Goal: Information Seeking & Learning: Learn about a topic

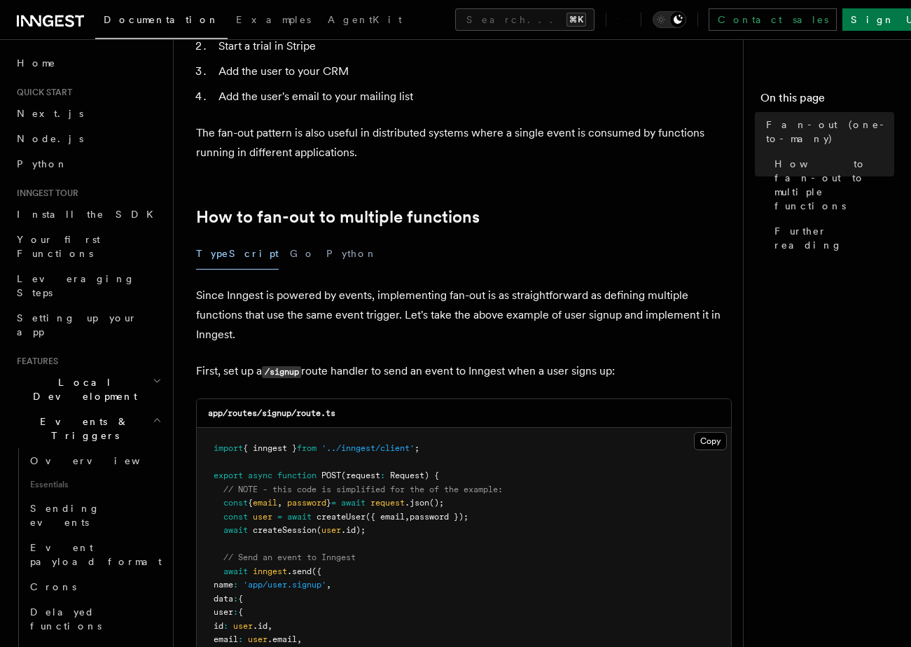
scroll to position [862, 0]
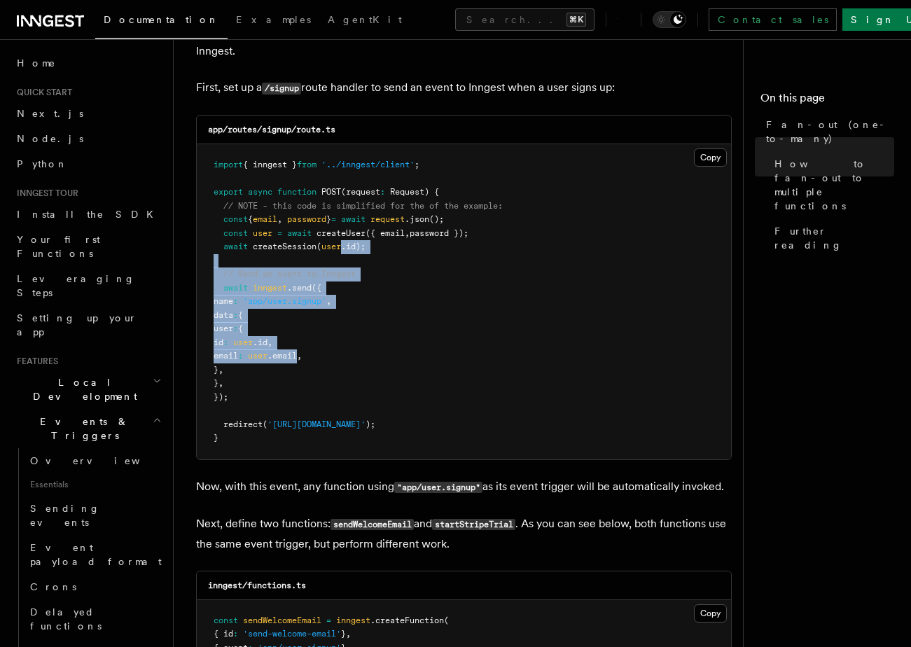
drag, startPoint x: 342, startPoint y: 286, endPoint x: 342, endPoint y: 356, distance: 70.7
click at [342, 356] on code "import { inngest } from '../inngest/client' ; export async function POST (reque…" at bounding box center [358, 301] width 289 height 283
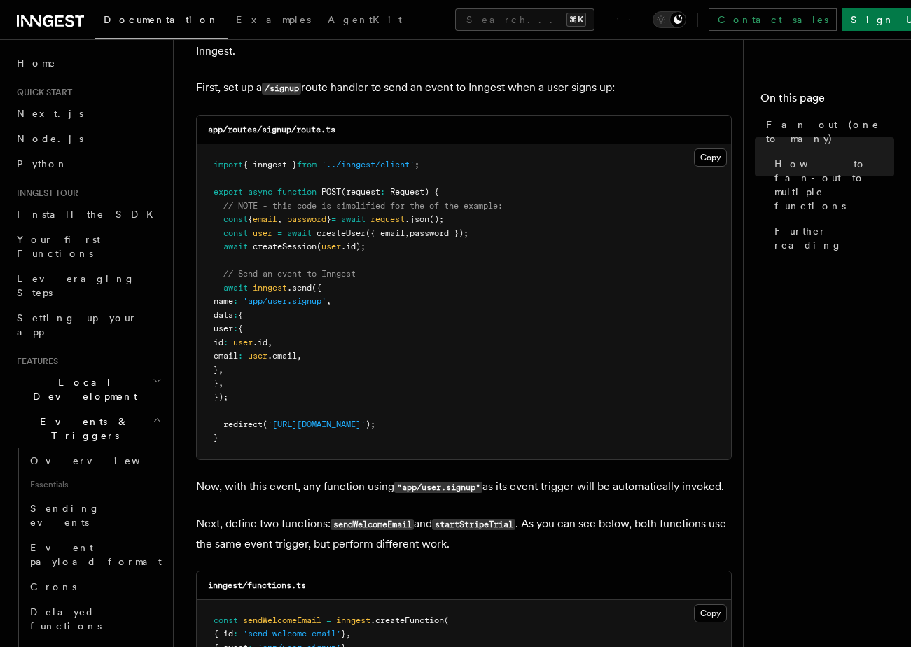
click at [302, 356] on span "," at bounding box center [299, 356] width 5 height 10
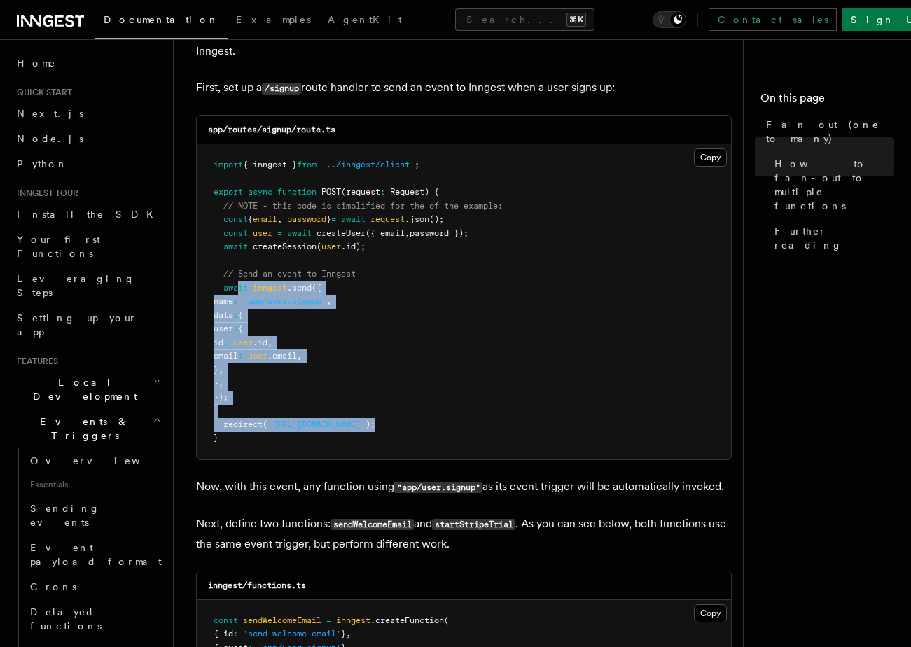
drag, startPoint x: 486, startPoint y: 424, endPoint x: 239, endPoint y: 285, distance: 283.4
click at [239, 285] on pre "import { inngest } from '../inngest/client' ; export async function POST (reque…" at bounding box center [464, 301] width 534 height 315
click at [239, 285] on span "await" at bounding box center [235, 288] width 25 height 10
drag, startPoint x: 228, startPoint y: 285, endPoint x: 365, endPoint y: 379, distance: 167.2
click at [365, 379] on pre "import { inngest } from '../inngest/client' ; export async function POST (reque…" at bounding box center [464, 301] width 534 height 315
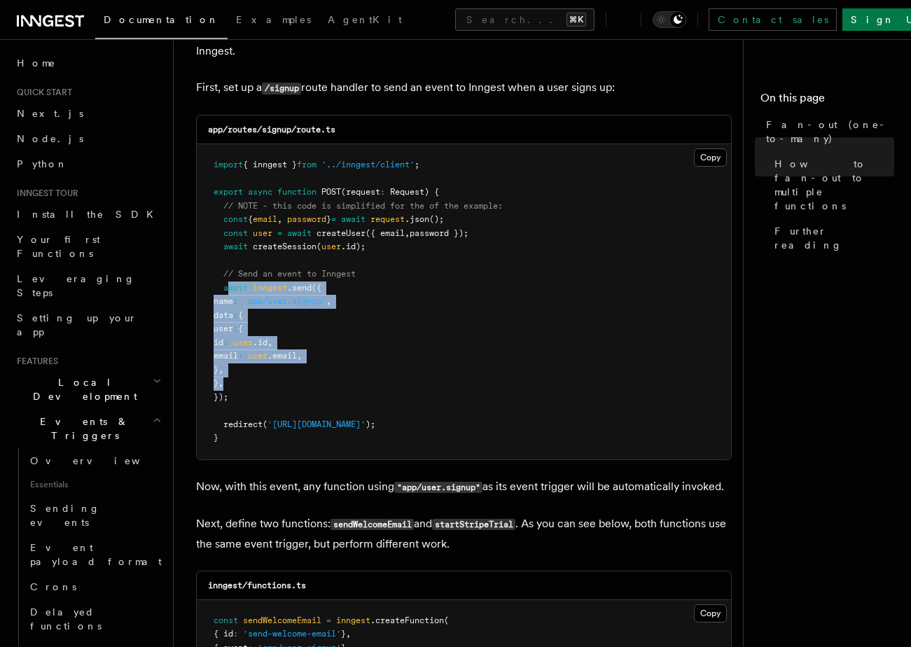
click at [365, 379] on pre "import { inngest } from '../inngest/client' ; export async function POST (reque…" at bounding box center [464, 301] width 534 height 315
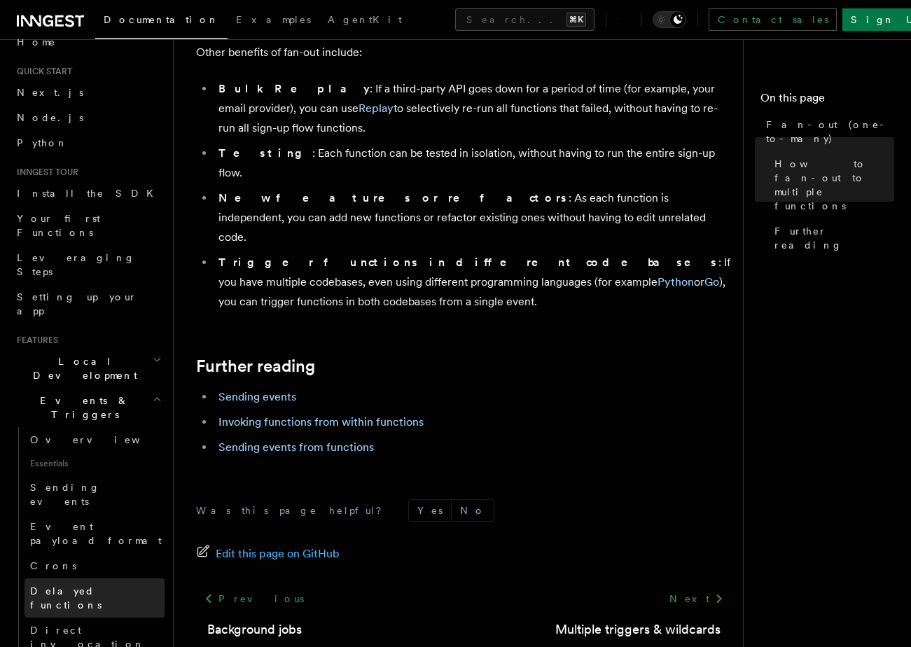
scroll to position [30, 0]
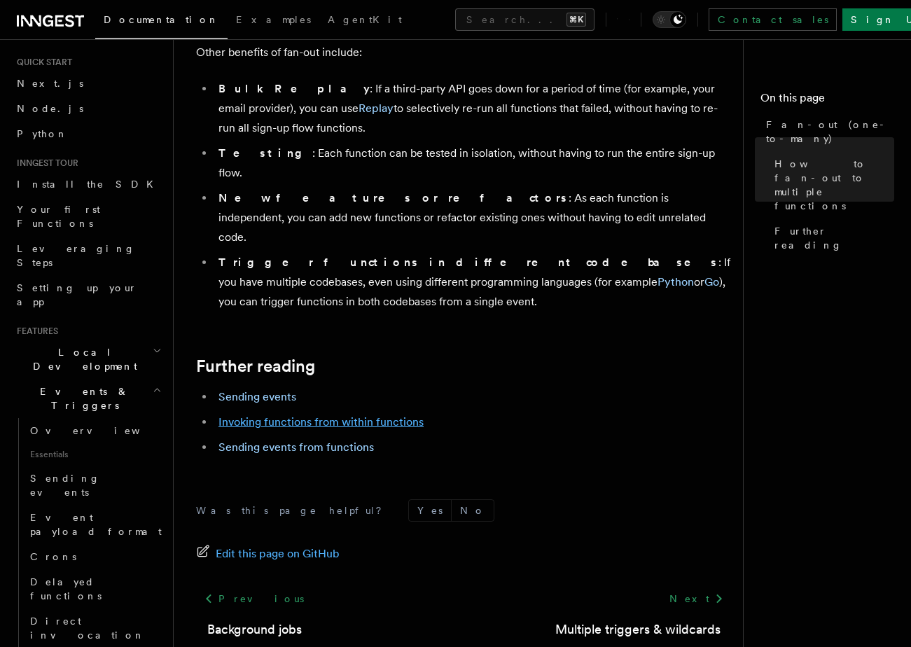
click at [364, 415] on link "Invoking functions from within functions" at bounding box center [320, 421] width 205 height 13
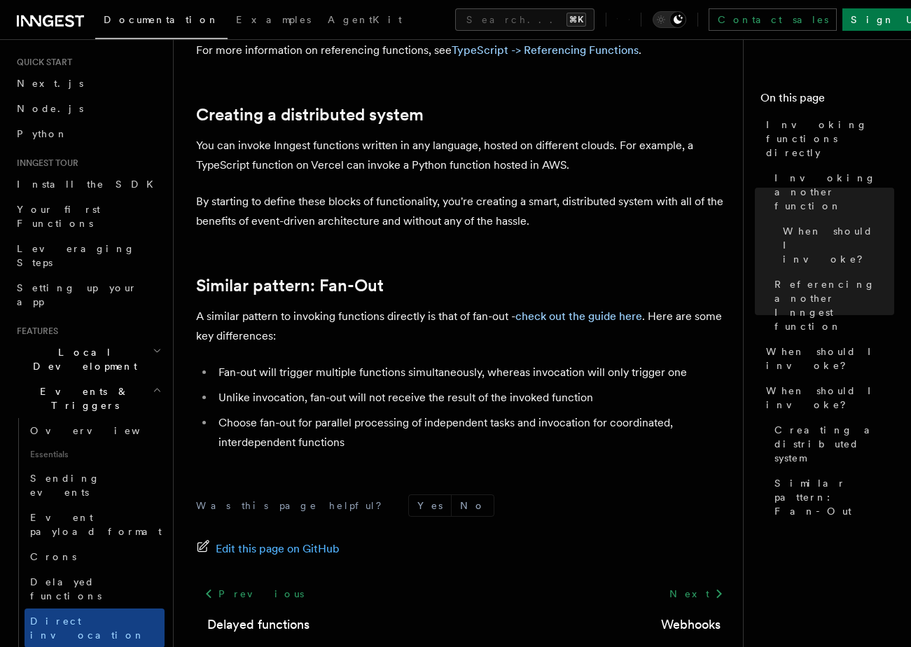
scroll to position [1924, 0]
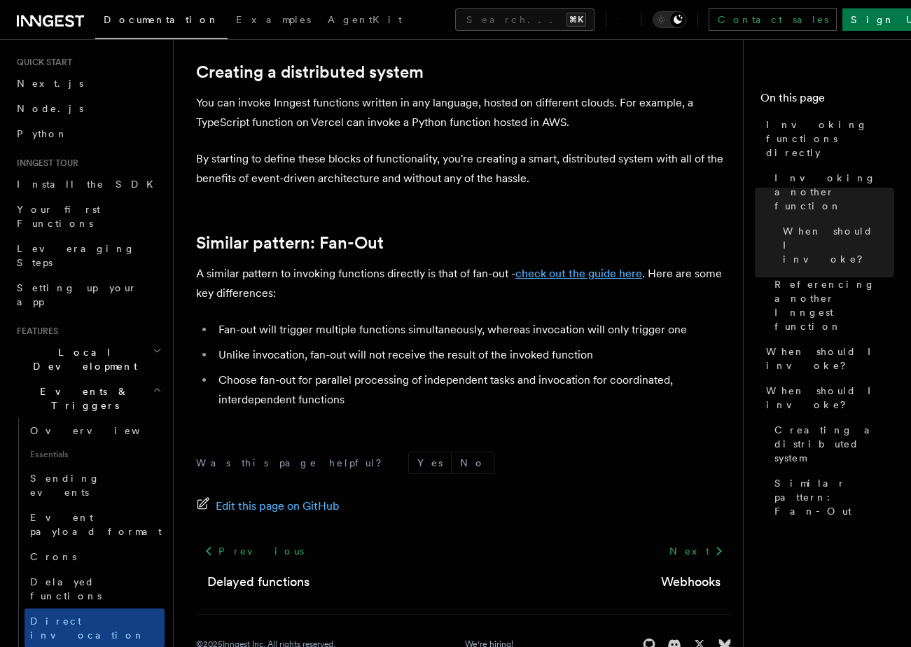
click at [548, 272] on link "check out the guide here" at bounding box center [578, 273] width 127 height 13
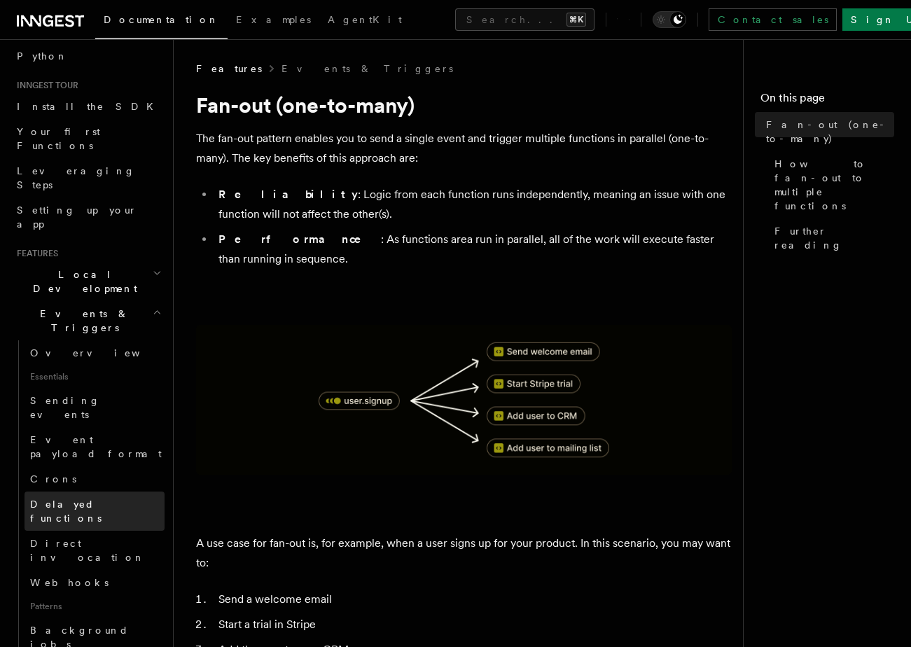
scroll to position [125, 0]
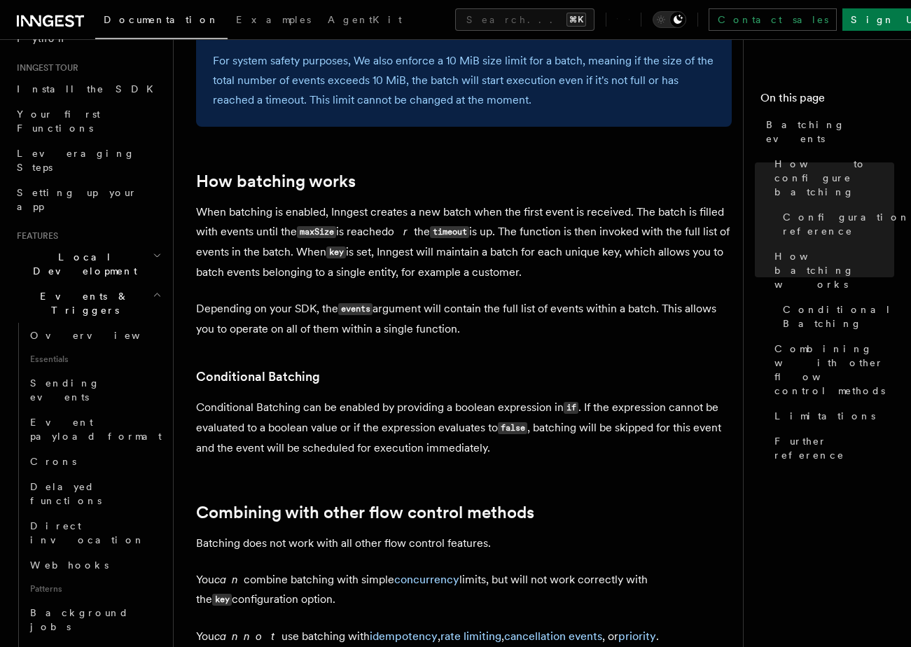
scroll to position [1085, 0]
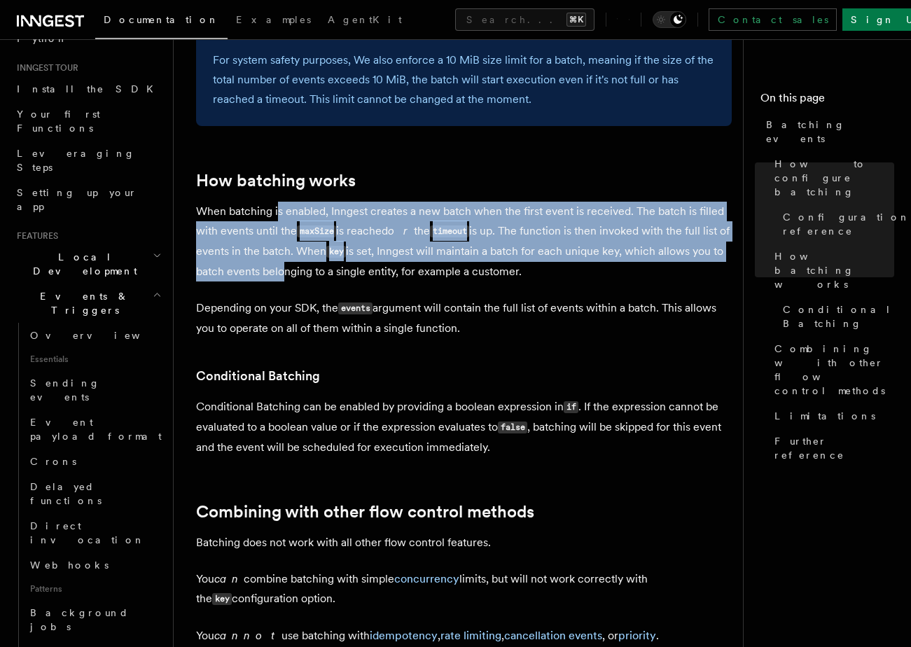
drag, startPoint x: 277, startPoint y: 209, endPoint x: 277, endPoint y: 277, distance: 67.2
click at [277, 277] on p "When batching is enabled, Inngest creates a new batch when the first event is r…" at bounding box center [464, 242] width 536 height 80
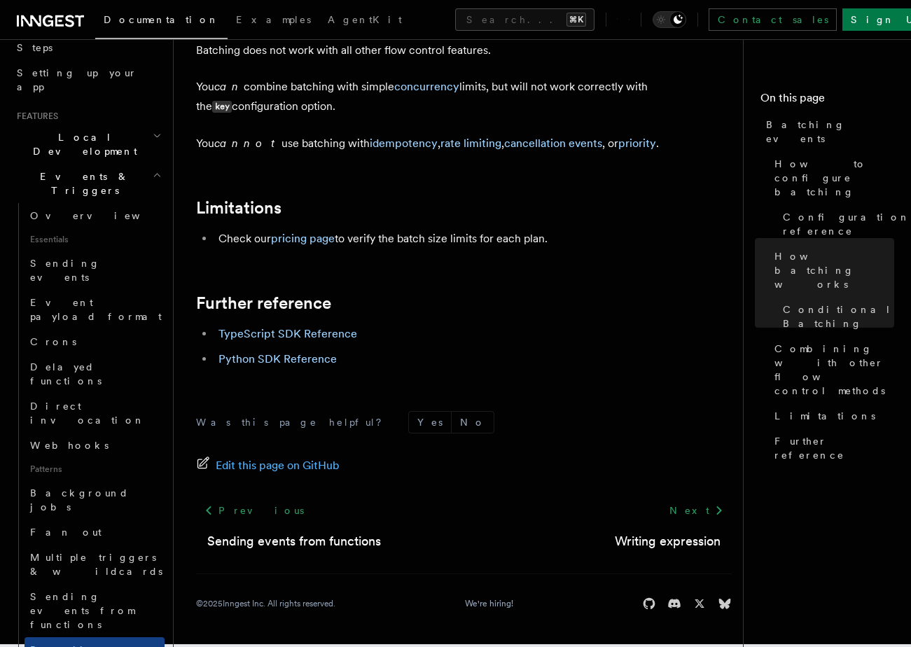
scroll to position [0, 0]
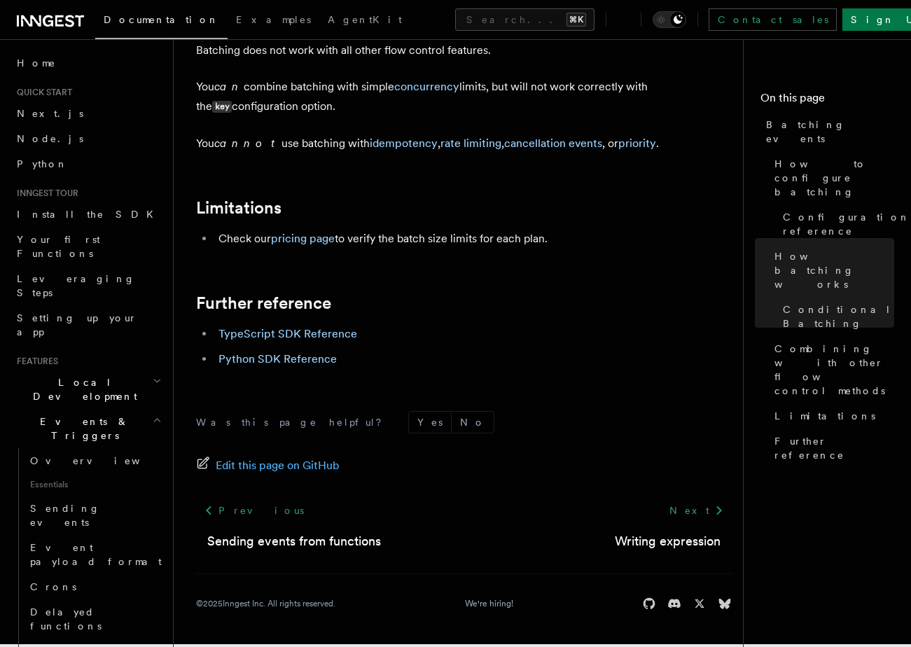
click at [410, 308] on h2 "Further reference" at bounding box center [464, 303] width 536 height 20
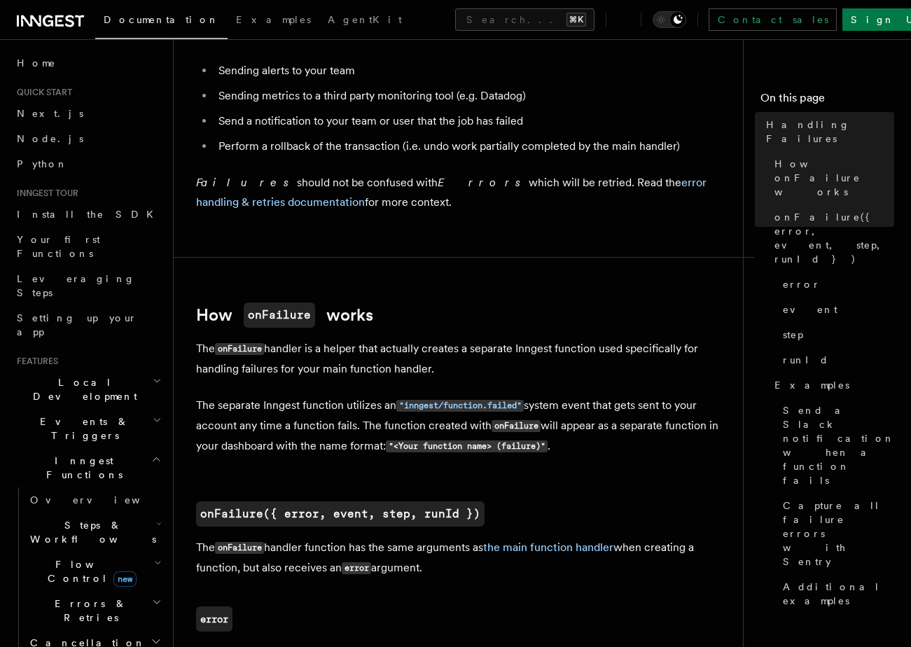
scroll to position [818, 0]
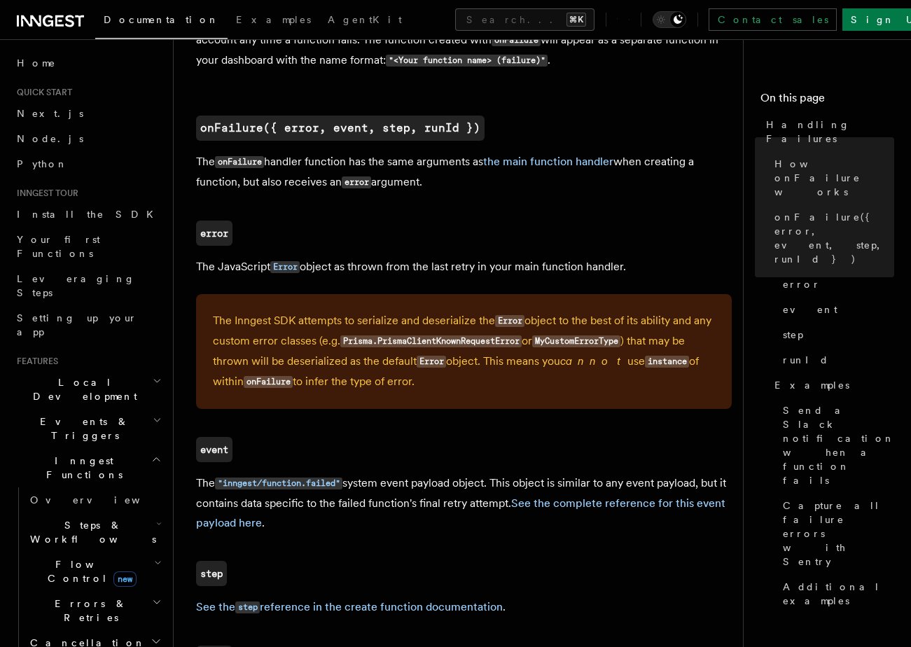
click at [387, 309] on div "The Inngest SDK attempts to serialize and deserialize the Error object to the b…" at bounding box center [464, 351] width 536 height 115
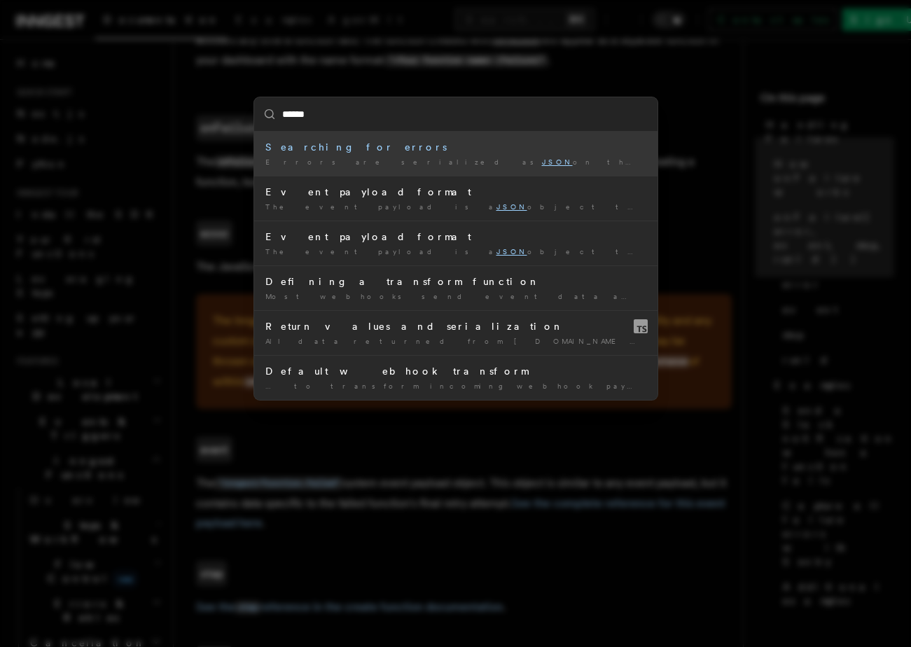
type input "*******"
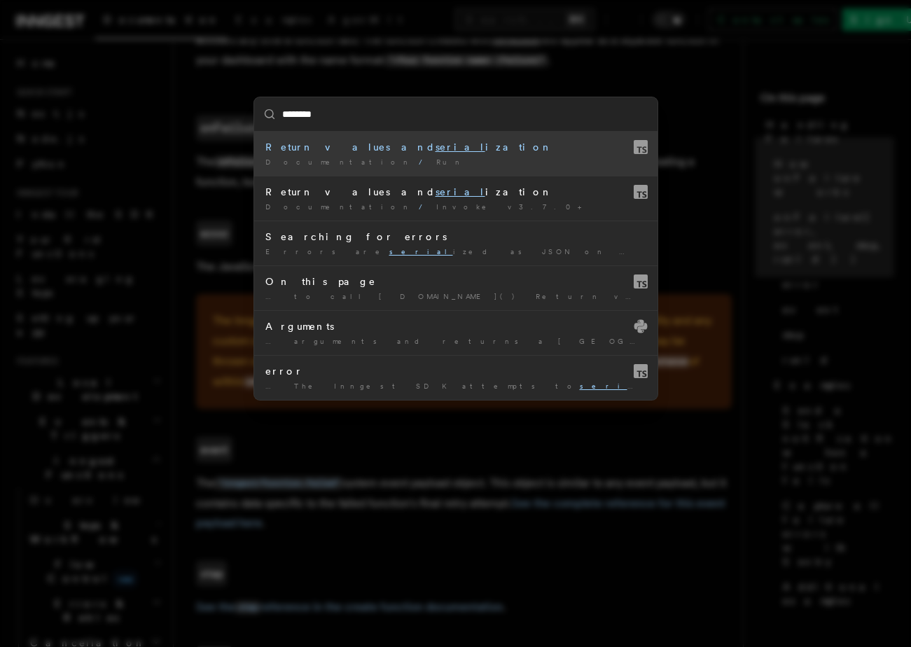
type input "*********"
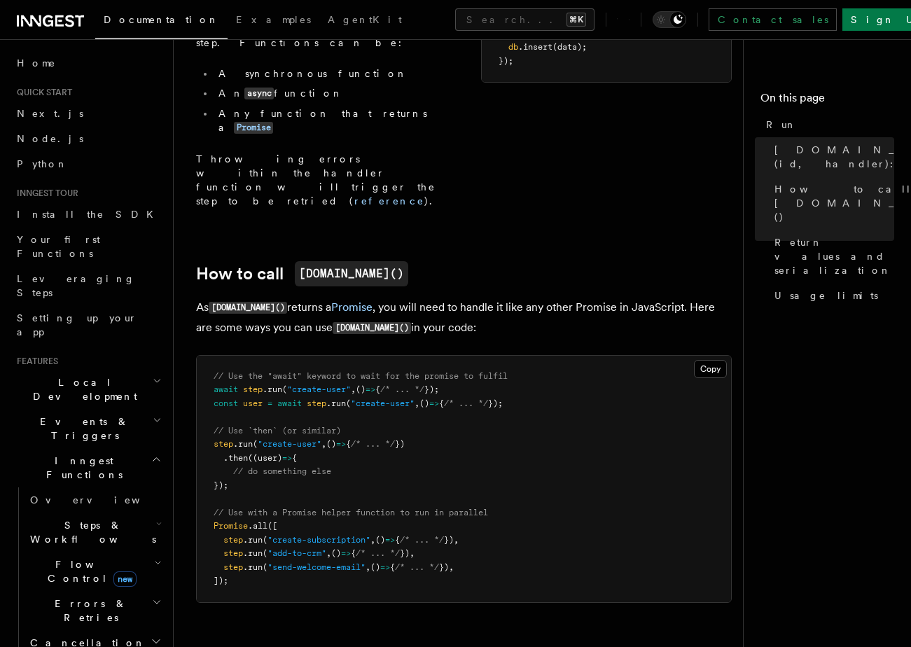
scroll to position [618, 0]
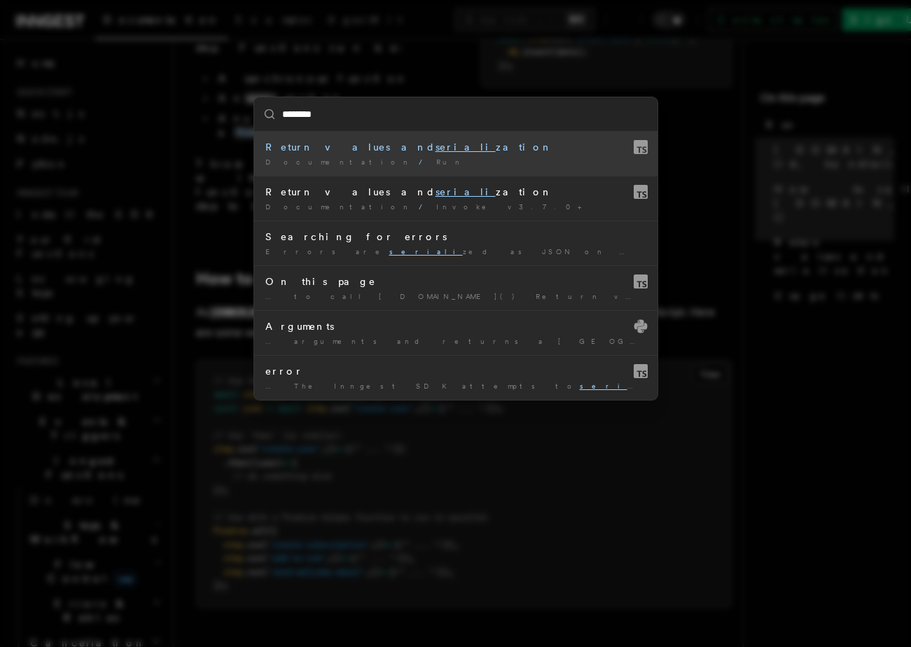
type input "*********"
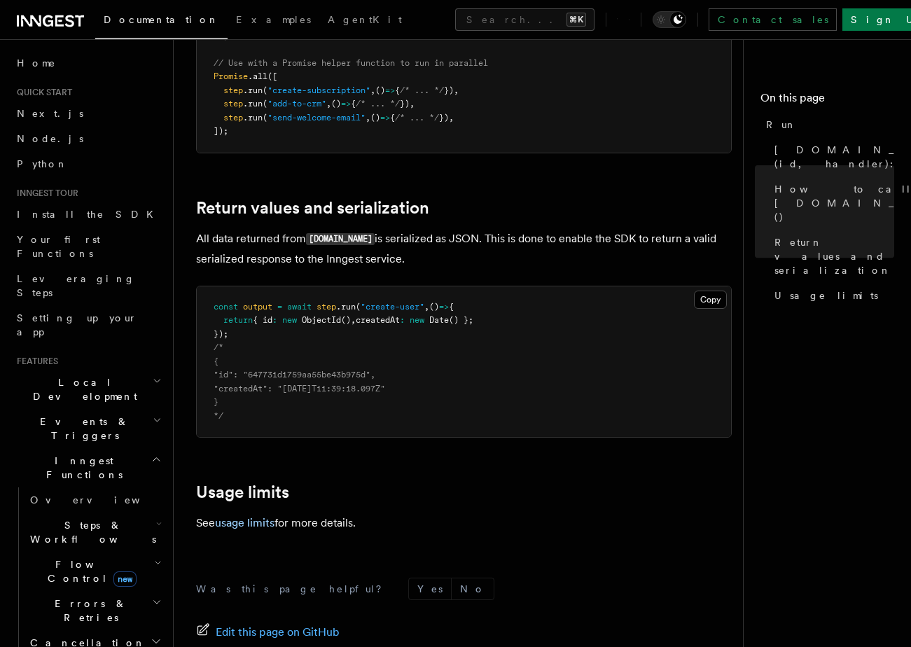
scroll to position [1106, 0]
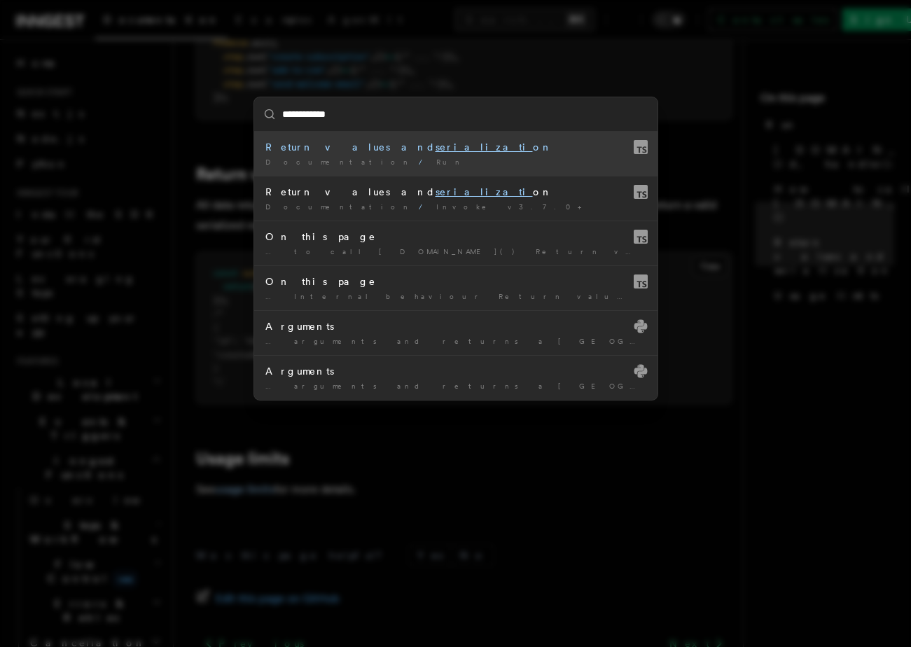
type input "**********"
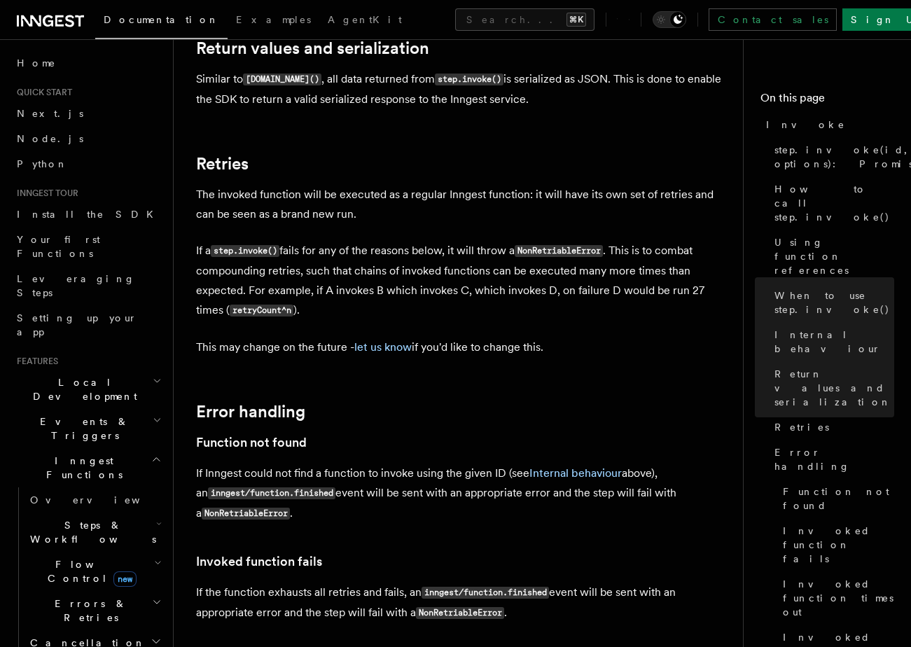
scroll to position [3242, 0]
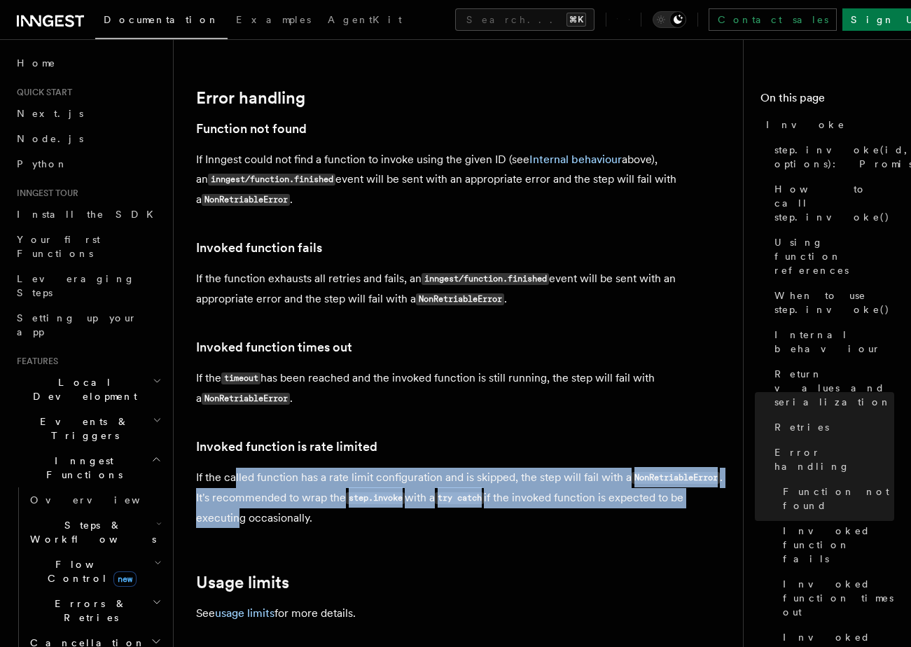
drag, startPoint x: 234, startPoint y: 218, endPoint x: 234, endPoint y: 259, distance: 40.6
click at [234, 468] on p "If the called function has a rate limit configuration and is skipped, the step …" at bounding box center [464, 498] width 536 height 60
